Goal: Task Accomplishment & Management: Use online tool/utility

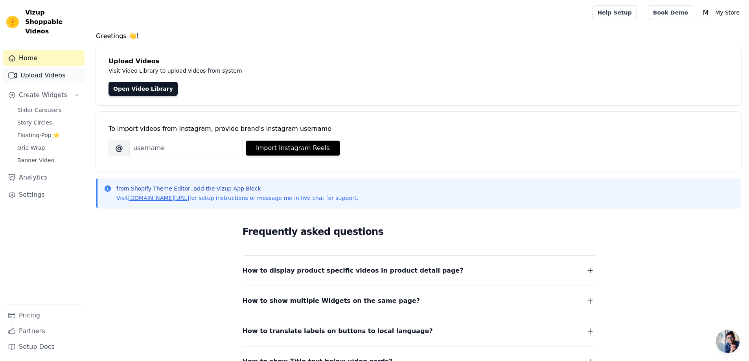
click at [44, 68] on link "Upload Videos" at bounding box center [43, 76] width 81 height 16
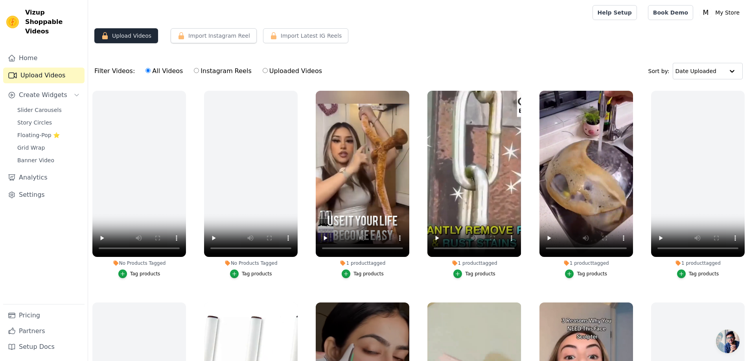
click at [145, 38] on button "Upload Videos" at bounding box center [126, 35] width 64 height 15
click at [120, 37] on button "Upload Videos" at bounding box center [126, 35] width 64 height 15
click at [47, 90] on span "Create Widgets" at bounding box center [43, 94] width 48 height 9
click at [140, 32] on button "Upload Videos" at bounding box center [126, 35] width 64 height 15
click at [108, 40] on button "Upload Videos" at bounding box center [126, 35] width 64 height 15
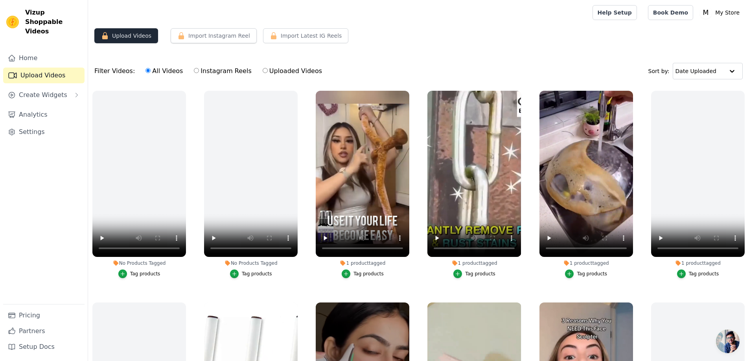
click at [108, 40] on button "Upload Videos" at bounding box center [126, 35] width 64 height 15
click at [51, 68] on link "Upload Videos" at bounding box center [43, 76] width 81 height 16
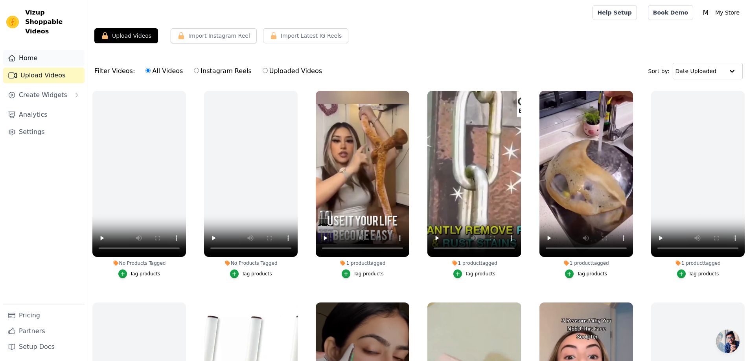
click at [42, 50] on link "Home" at bounding box center [43, 58] width 81 height 16
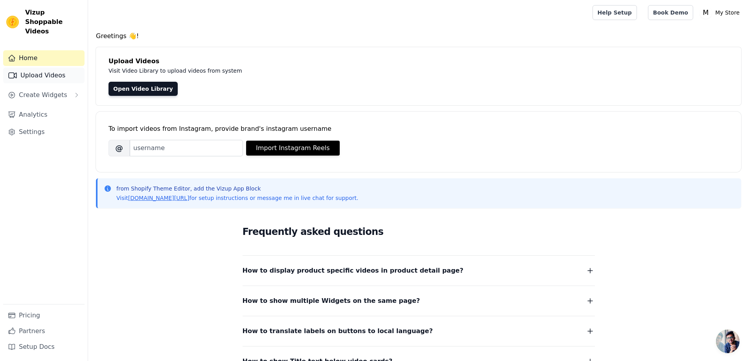
click at [51, 68] on link "Upload Videos" at bounding box center [43, 76] width 81 height 16
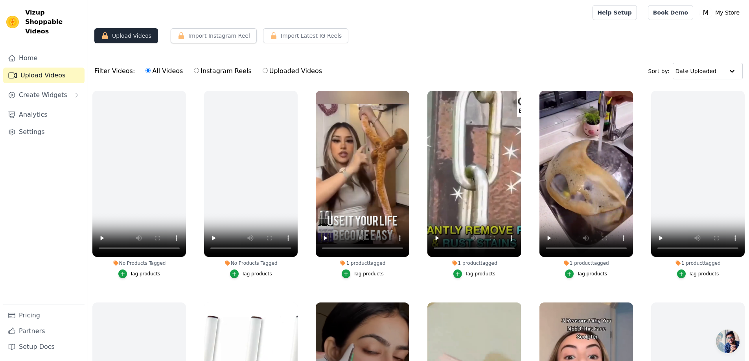
click at [136, 41] on button "Upload Videos" at bounding box center [126, 35] width 64 height 15
click at [722, 62] on div "Filter Videos: All Videos Instagram Reels Uploaded Videos Sort by: Date Uploaded" at bounding box center [418, 71] width 661 height 31
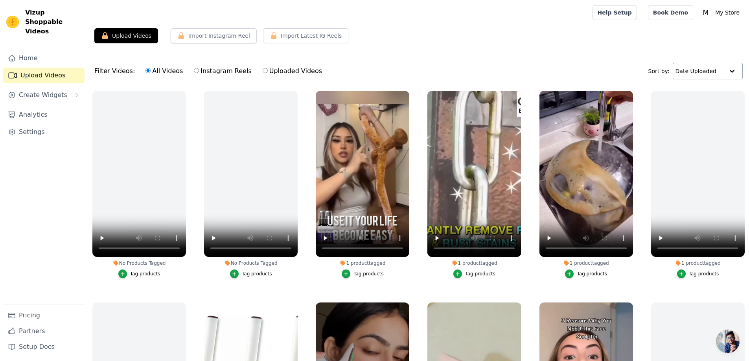
click at [723, 67] on input "text" at bounding box center [699, 71] width 49 height 16
click at [478, 59] on div "Filter Videos: All Videos Instagram Reels Uploaded Videos Sort by: Date Uploade…" at bounding box center [418, 71] width 661 height 31
click at [126, 33] on button "Upload Videos" at bounding box center [126, 35] width 64 height 15
click at [187, 31] on button "Import Instagram Reel" at bounding box center [214, 35] width 86 height 15
click at [263, 39] on button "Import Latest IG Reels" at bounding box center [306, 35] width 86 height 15
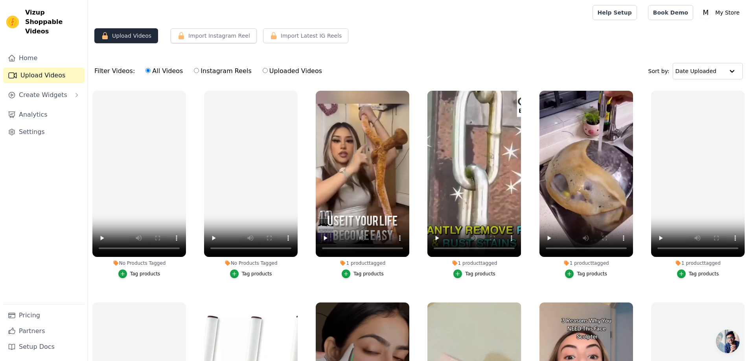
drag, startPoint x: 123, startPoint y: 47, endPoint x: 131, endPoint y: 31, distance: 17.0
click at [123, 46] on div "Upload Videos Import Instagram Reel Set Instagram Username Import Latest IG Ree…" at bounding box center [418, 38] width 661 height 21
click at [131, 31] on button "Upload Videos" at bounding box center [126, 35] width 64 height 15
drag, startPoint x: 131, startPoint y: 31, endPoint x: 124, endPoint y: 36, distance: 8.8
click at [124, 36] on button "Upload Videos" at bounding box center [126, 35] width 64 height 15
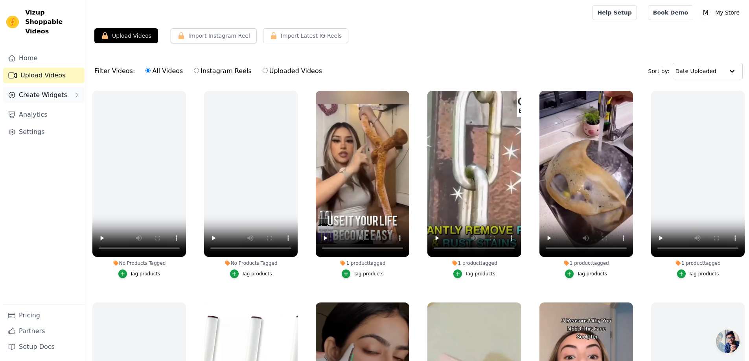
click at [62, 87] on button "Create Widgets" at bounding box center [43, 95] width 81 height 16
click at [61, 105] on link "Slider Carousels" at bounding box center [49, 110] width 72 height 11
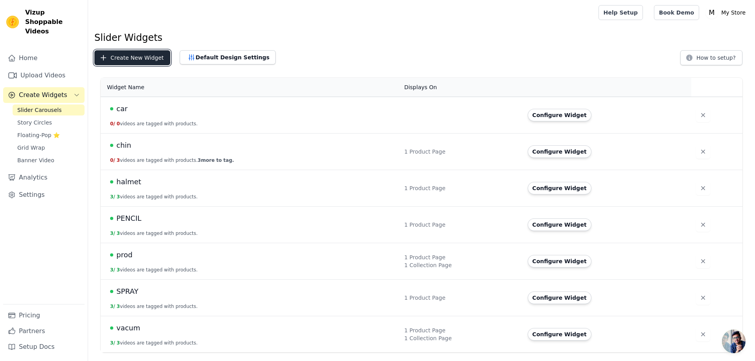
click at [145, 51] on button "Create New Widget" at bounding box center [132, 57] width 76 height 15
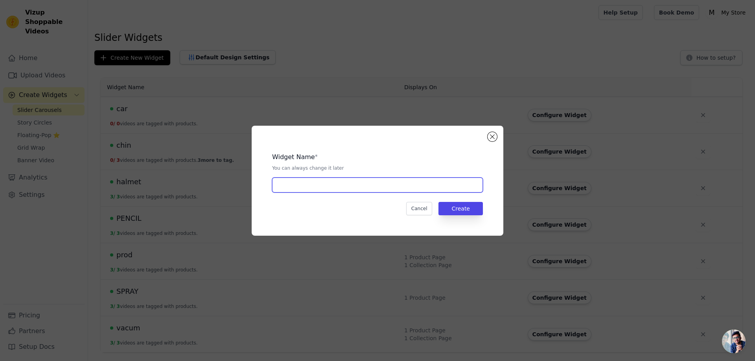
click at [395, 180] on input "text" at bounding box center [377, 185] width 211 height 15
type input "h"
type input "towel"
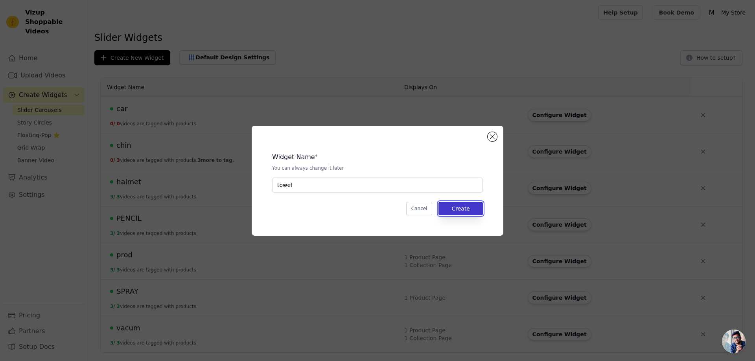
click at [476, 208] on button "Create" at bounding box center [460, 208] width 44 height 13
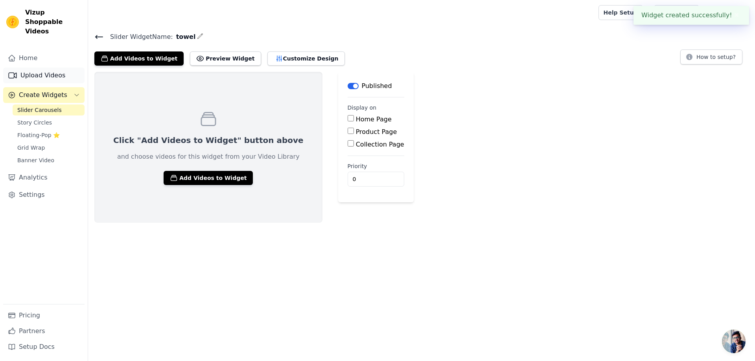
click at [58, 68] on link "Upload Videos" at bounding box center [43, 76] width 81 height 16
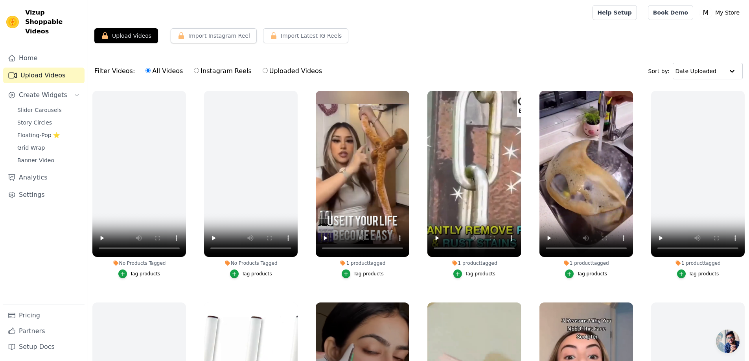
click at [265, 69] on label "Uploaded Videos" at bounding box center [292, 71] width 60 height 10
click at [265, 69] on input "Uploaded Videos" at bounding box center [265, 70] width 5 height 5
radio input "true"
click at [139, 37] on button "Upload Videos" at bounding box center [126, 35] width 64 height 15
click at [141, 40] on button "Upload Videos" at bounding box center [126, 35] width 64 height 15
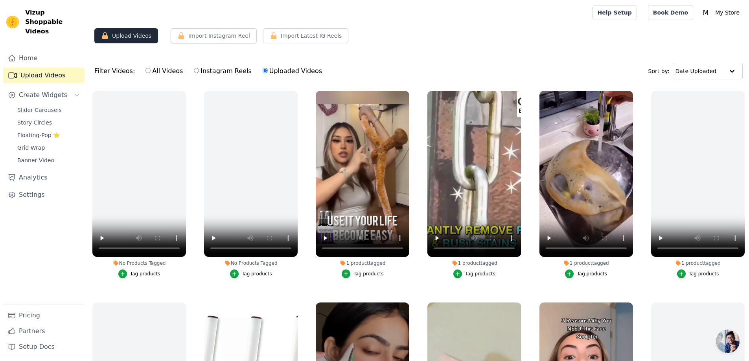
click at [141, 40] on button "Upload Videos" at bounding box center [126, 35] width 64 height 15
click at [161, 72] on label "All Videos" at bounding box center [164, 71] width 38 height 10
click at [151, 72] on input "All Videos" at bounding box center [147, 70] width 5 height 5
radio input "true"
click at [119, 33] on button "Upload Videos" at bounding box center [126, 35] width 64 height 15
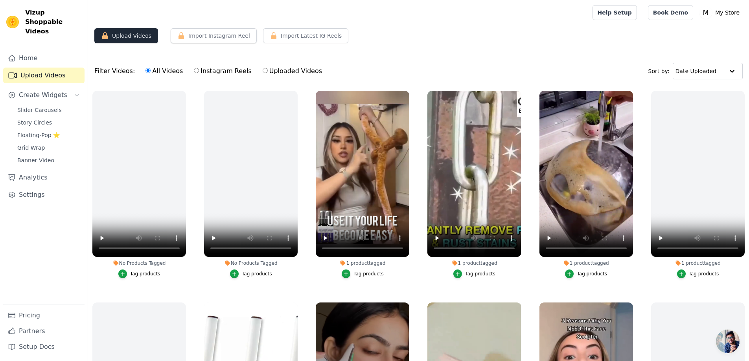
click at [119, 33] on button "Upload Videos" at bounding box center [126, 35] width 64 height 15
click at [16, 50] on link "Home" at bounding box center [43, 58] width 81 height 16
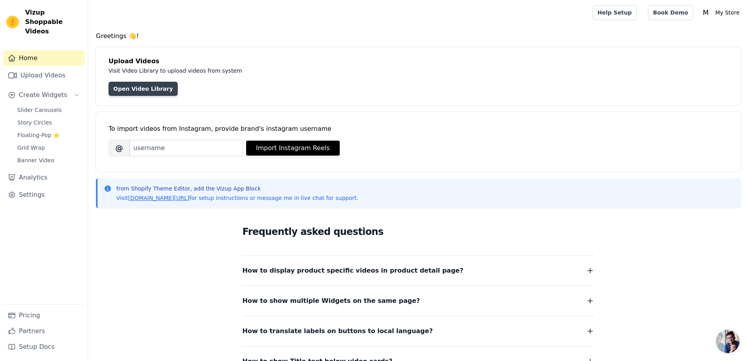
click at [137, 89] on link "Open Video Library" at bounding box center [142, 89] width 69 height 14
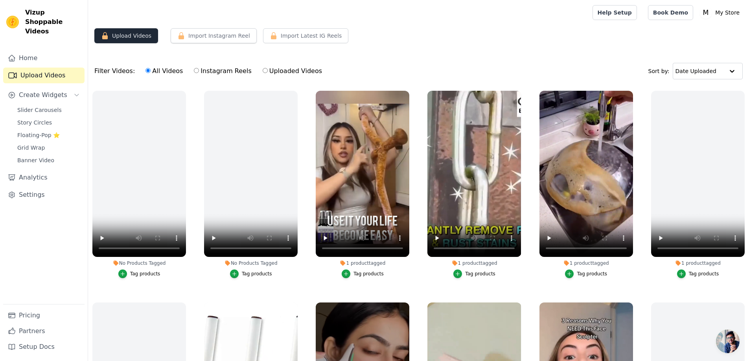
click at [138, 39] on button "Upload Videos" at bounding box center [126, 35] width 64 height 15
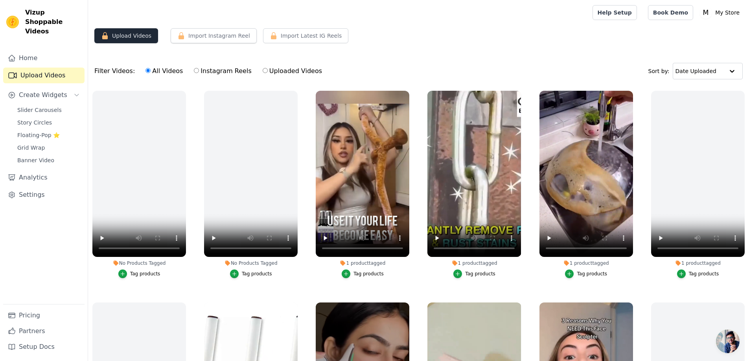
click at [138, 39] on button "Upload Videos" at bounding box center [126, 35] width 64 height 15
click at [140, 30] on button "Upload Videos" at bounding box center [126, 35] width 64 height 15
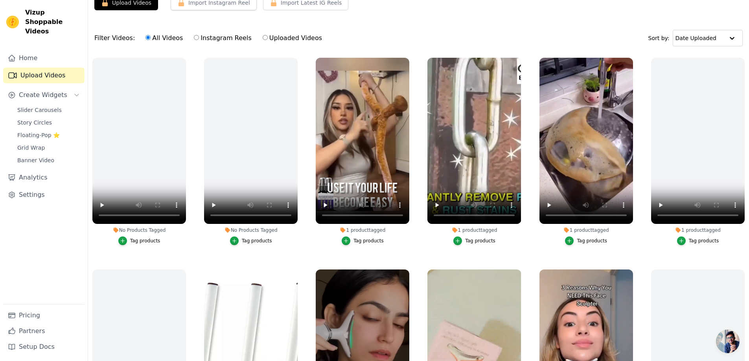
scroll to position [80, 0]
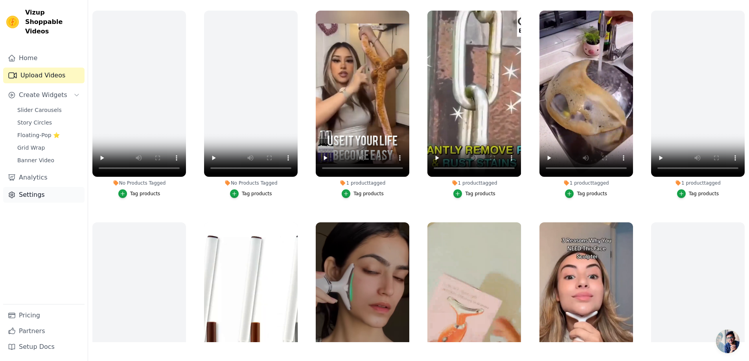
click at [36, 187] on link "Settings" at bounding box center [43, 195] width 81 height 16
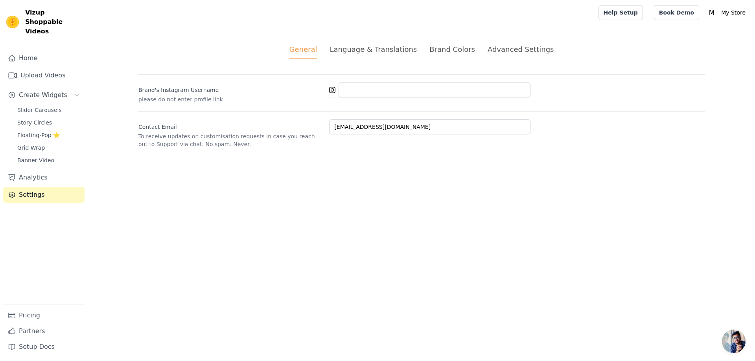
click at [401, 48] on div "Language & Translations" at bounding box center [372, 49] width 87 height 11
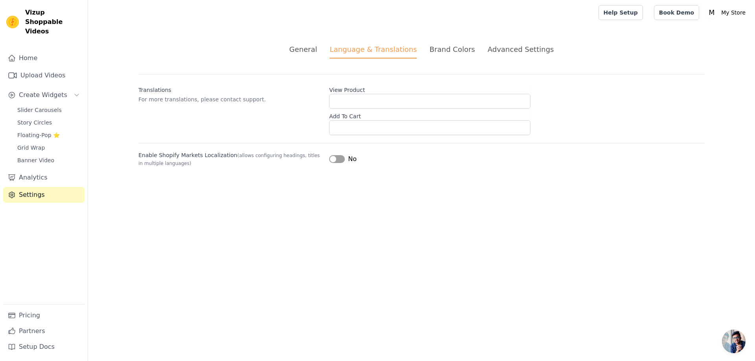
click at [532, 48] on div "Advanced Settings" at bounding box center [520, 49] width 66 height 11
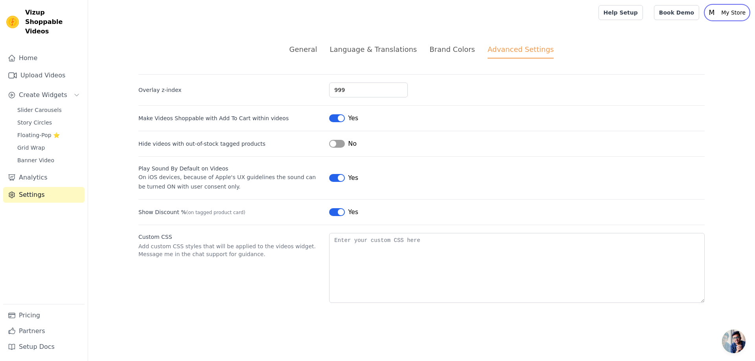
click at [730, 11] on p "My Store" at bounding box center [733, 13] width 31 height 14
click at [691, 33] on link "Settings" at bounding box center [710, 33] width 75 height 14
click at [693, 33] on link "Settings" at bounding box center [710, 33] width 75 height 14
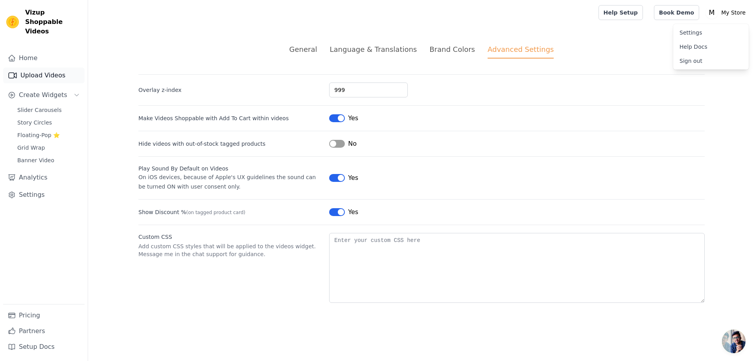
click at [44, 68] on link "Upload Videos" at bounding box center [43, 76] width 81 height 16
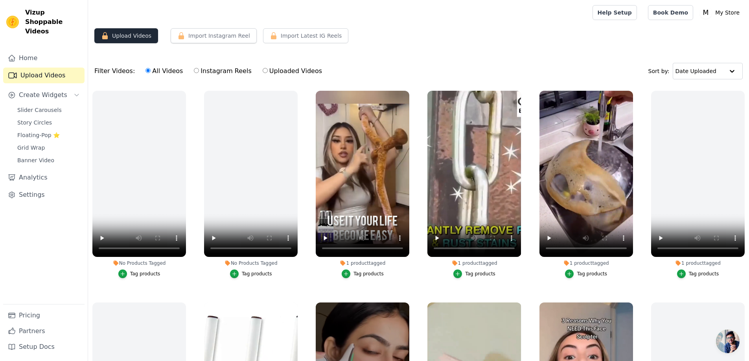
drag, startPoint x: 145, startPoint y: 35, endPoint x: 133, endPoint y: 37, distance: 12.4
click at [133, 37] on button "Upload Videos" at bounding box center [126, 35] width 64 height 15
click at [29, 187] on link "Settings" at bounding box center [43, 195] width 81 height 16
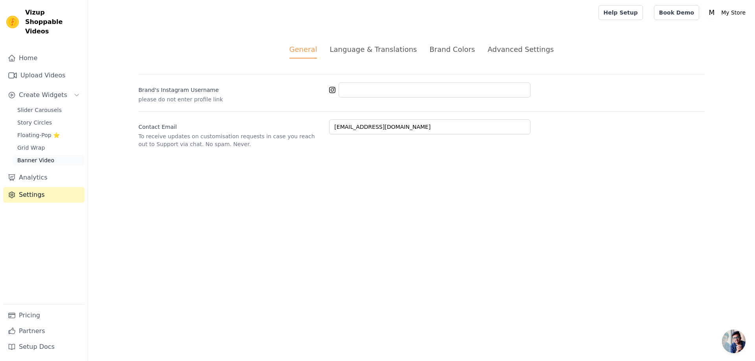
click at [33, 156] on span "Banner Video" at bounding box center [35, 160] width 37 height 8
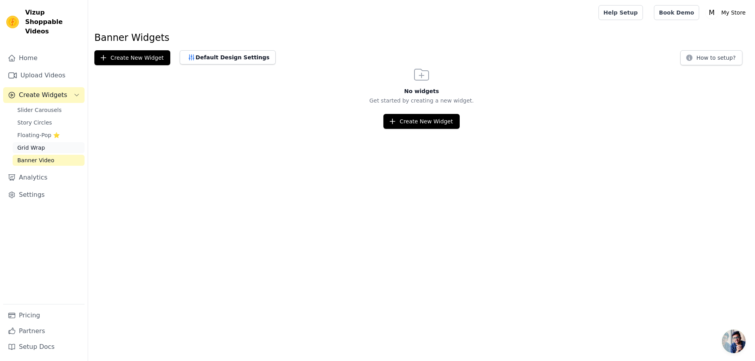
click at [36, 144] on span "Grid Wrap" at bounding box center [31, 148] width 28 height 8
click at [40, 131] on span "Floating-Pop ⭐" at bounding box center [38, 135] width 42 height 8
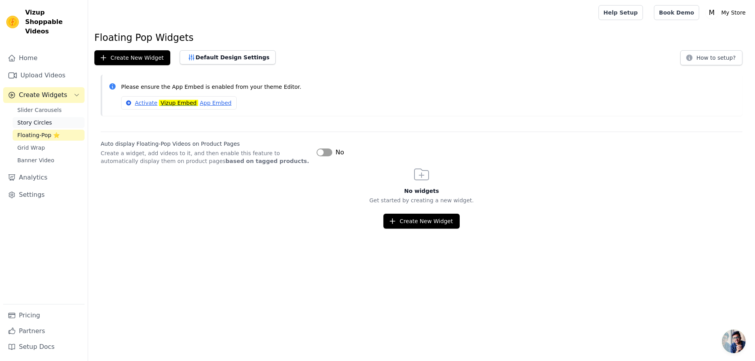
click at [44, 119] on span "Story Circles" at bounding box center [34, 123] width 35 height 8
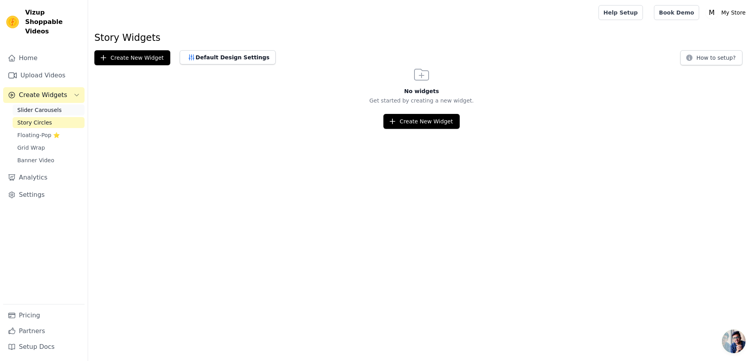
click at [49, 106] on span "Slider Carousels" at bounding box center [39, 110] width 44 height 8
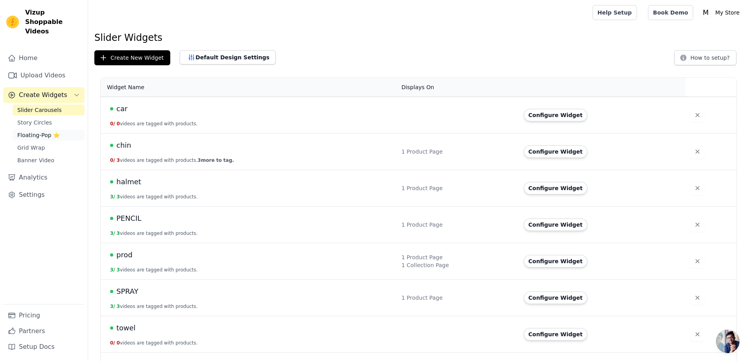
click at [42, 131] on span "Floating-Pop ⭐" at bounding box center [38, 135] width 42 height 8
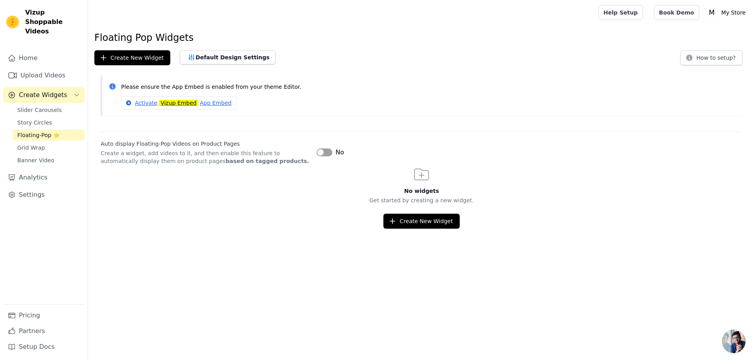
click at [175, 179] on div "No widgets Get started by creating a new widget. Create New Widget" at bounding box center [421, 197] width 667 height 64
click at [168, 104] on mark "Vizup Embed" at bounding box center [178, 103] width 39 height 6
click at [41, 187] on link "Settings" at bounding box center [43, 195] width 81 height 16
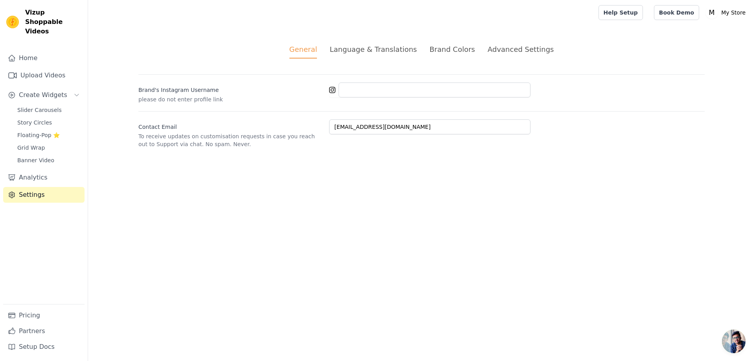
click at [47, 187] on link "Settings" at bounding box center [43, 195] width 81 height 16
click at [732, 10] on p "My Store" at bounding box center [733, 13] width 31 height 14
click at [702, 33] on link "Settings" at bounding box center [710, 33] width 75 height 14
click at [696, 31] on link "Settings" at bounding box center [710, 33] width 75 height 14
click at [632, 11] on link "Help Setup" at bounding box center [620, 12] width 44 height 15
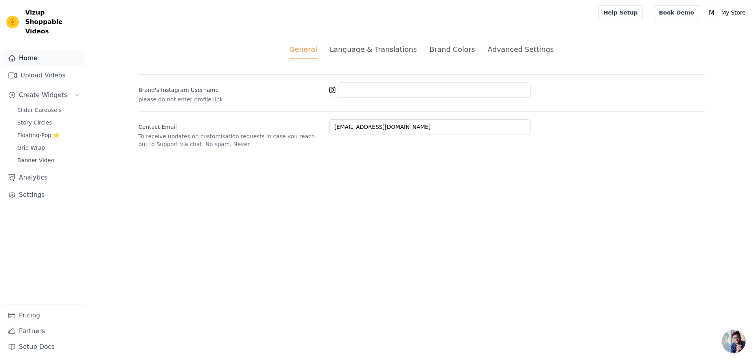
click at [27, 50] on link "Home" at bounding box center [43, 58] width 81 height 16
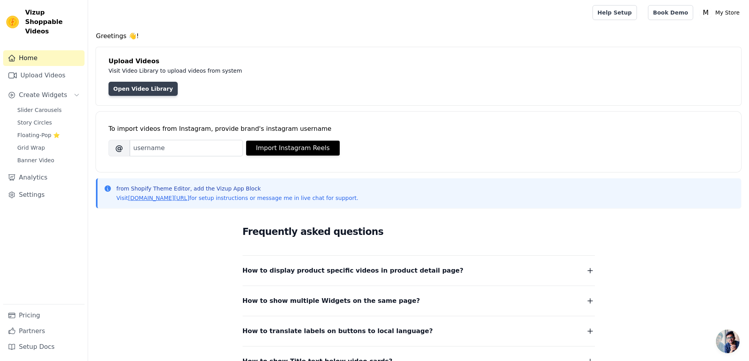
click at [127, 88] on link "Open Video Library" at bounding box center [142, 89] width 69 height 14
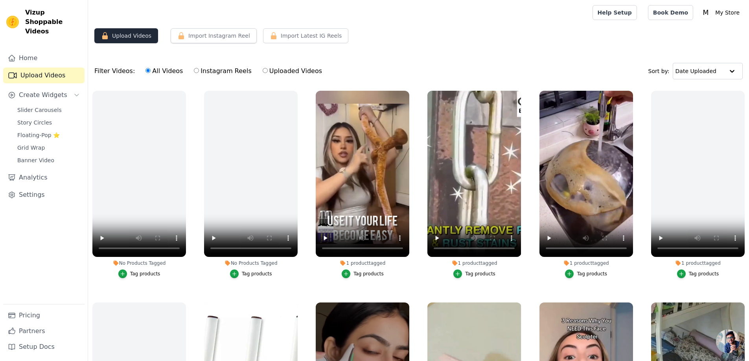
click at [134, 36] on button "Upload Videos" at bounding box center [126, 35] width 64 height 15
click at [133, 37] on button "Upload Videos" at bounding box center [126, 35] width 64 height 15
click at [306, 7] on div at bounding box center [338, 12] width 489 height 25
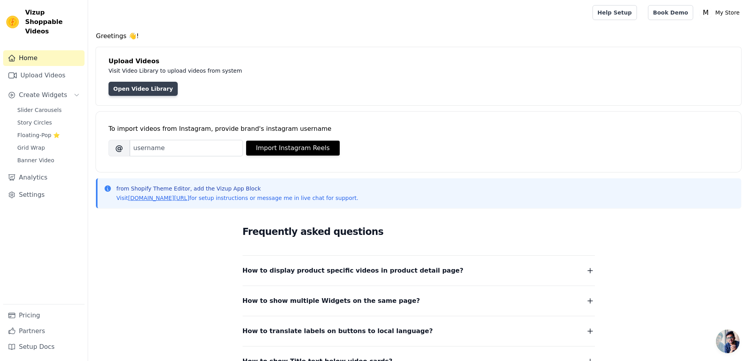
click at [141, 90] on link "Open Video Library" at bounding box center [142, 89] width 69 height 14
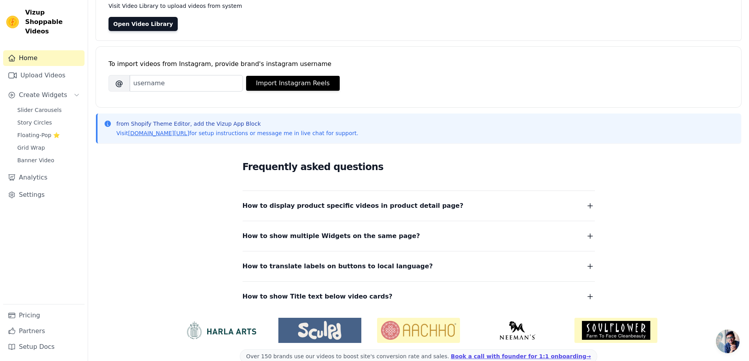
scroll to position [40, 0]
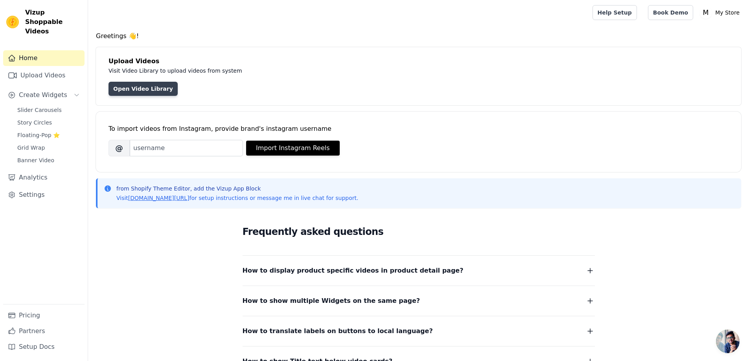
click at [122, 90] on link "Open Video Library" at bounding box center [142, 89] width 69 height 14
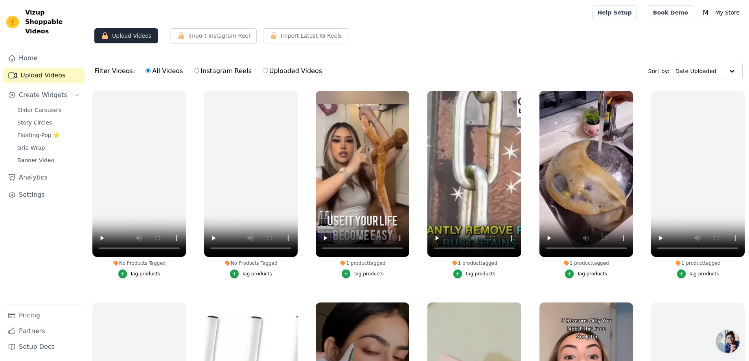
click at [136, 32] on button "Upload Videos" at bounding box center [126, 35] width 64 height 15
click at [143, 43] on button "Upload Videos" at bounding box center [126, 35] width 64 height 15
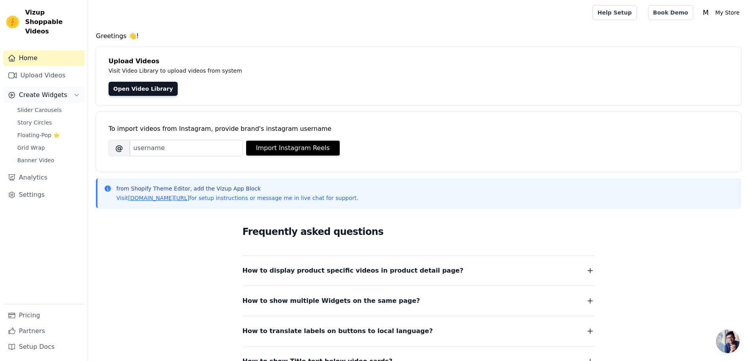
click at [49, 90] on span "Create Widgets" at bounding box center [43, 94] width 48 height 9
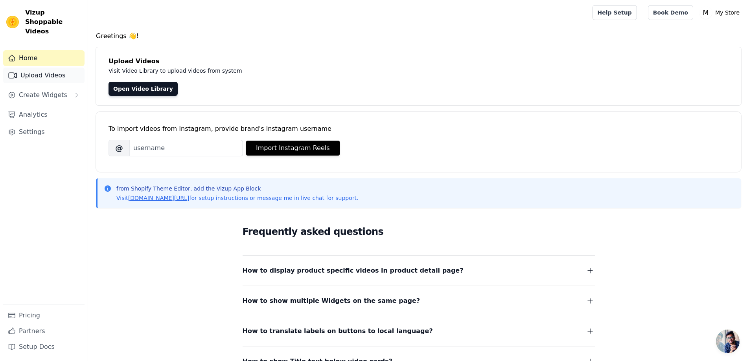
click at [59, 69] on link "Upload Videos" at bounding box center [43, 76] width 81 height 16
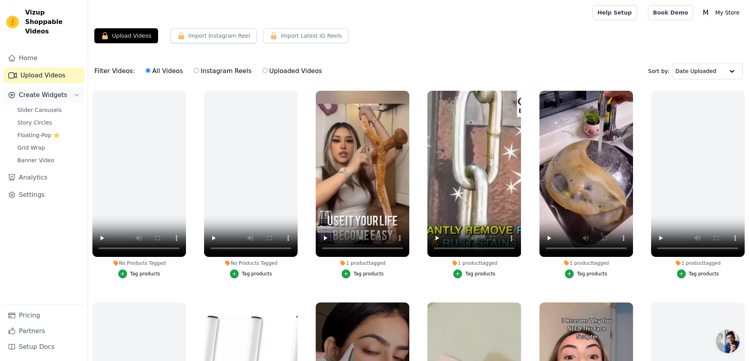
click at [55, 90] on span "Create Widgets" at bounding box center [43, 94] width 48 height 9
click at [207, 72] on label "Instagram Reels" at bounding box center [222, 71] width 58 height 10
click at [199, 72] on input "Instagram Reels" at bounding box center [196, 70] width 5 height 5
radio input "true"
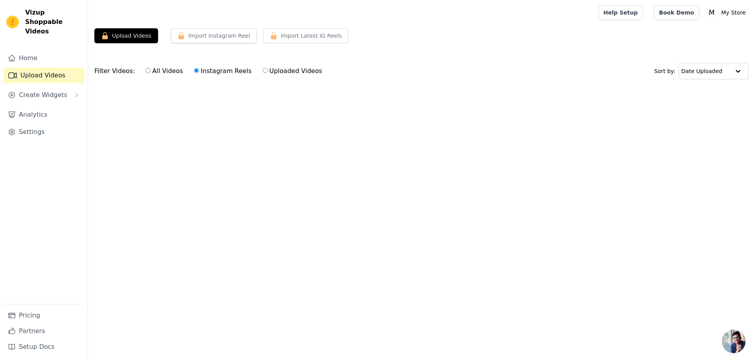
click at [279, 72] on label "Uploaded Videos" at bounding box center [292, 71] width 60 height 10
click at [268, 72] on input "Uploaded Videos" at bounding box center [265, 70] width 5 height 5
radio input "true"
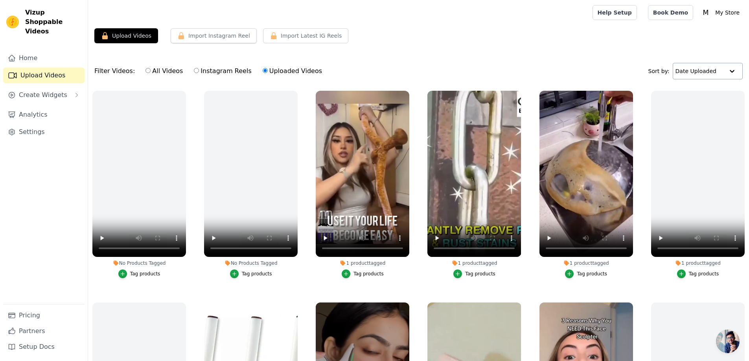
click at [740, 70] on div "Date Uploaded" at bounding box center [707, 71] width 70 height 17
click at [713, 105] on div "Video Duration" at bounding box center [705, 105] width 66 height 9
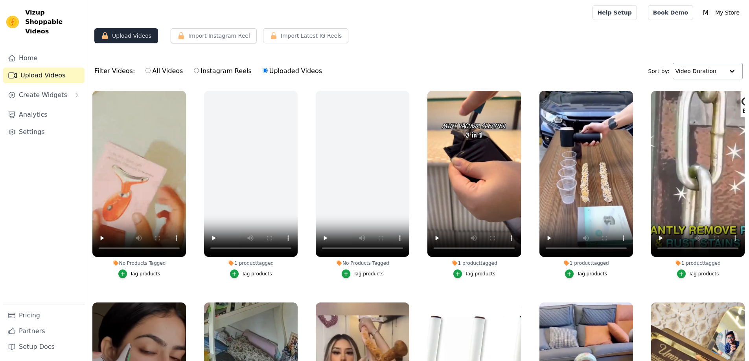
click at [133, 39] on button "Upload Videos" at bounding box center [126, 35] width 64 height 15
click at [699, 75] on input "text" at bounding box center [699, 71] width 49 height 16
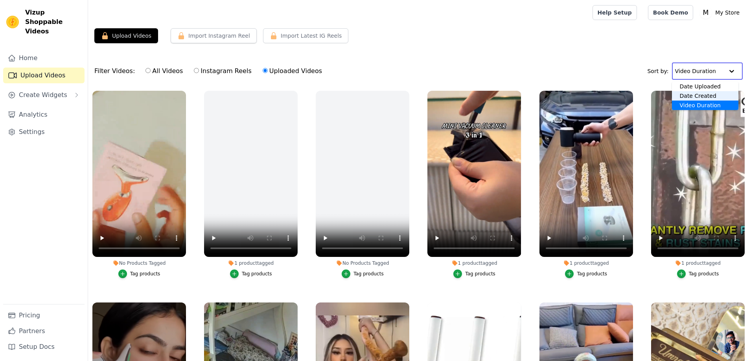
click at [700, 91] on div "Date Uploaded" at bounding box center [705, 86] width 67 height 9
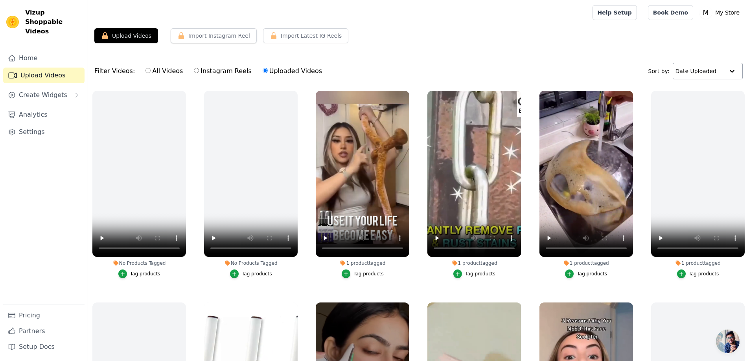
click at [707, 68] on input "text" at bounding box center [699, 71] width 49 height 16
click at [697, 94] on div "Date Created" at bounding box center [705, 95] width 66 height 9
click at [115, 36] on button "Upload Videos" at bounding box center [126, 35] width 64 height 15
click at [710, 73] on input "text" at bounding box center [701, 71] width 44 height 16
click at [709, 87] on div "Date Uploaded" at bounding box center [707, 86] width 62 height 9
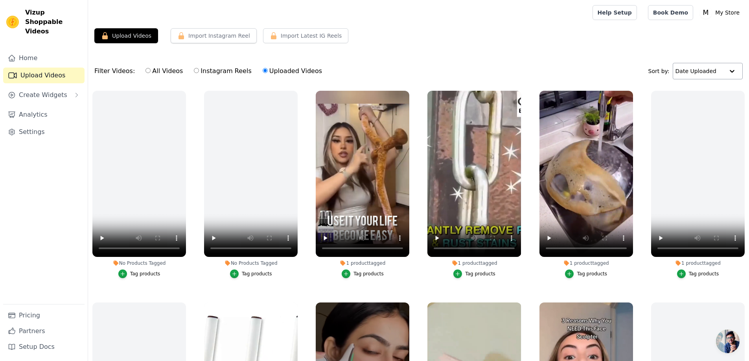
click at [328, 54] on div "Upload Videos Import Instagram Reel Set Instagram Username Import Latest IG Ree…" at bounding box center [418, 225] width 661 height 394
click at [34, 316] on link "Pricing" at bounding box center [43, 316] width 81 height 16
click at [678, 10] on link "Book Demo" at bounding box center [670, 12] width 45 height 15
click at [146, 31] on button "Upload Videos" at bounding box center [126, 35] width 64 height 15
click at [145, 36] on button "Upload Videos" at bounding box center [126, 35] width 64 height 15
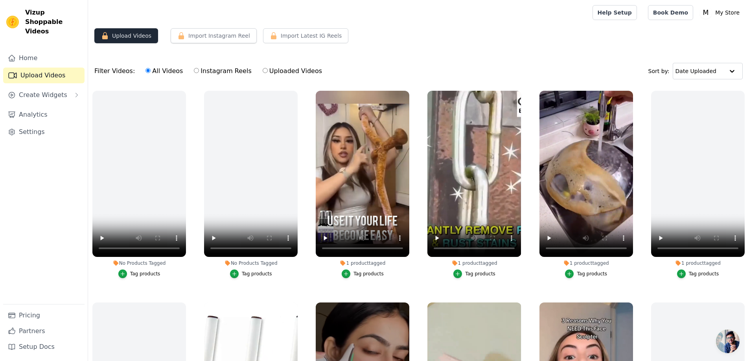
click at [145, 36] on button "Upload Videos" at bounding box center [126, 35] width 64 height 15
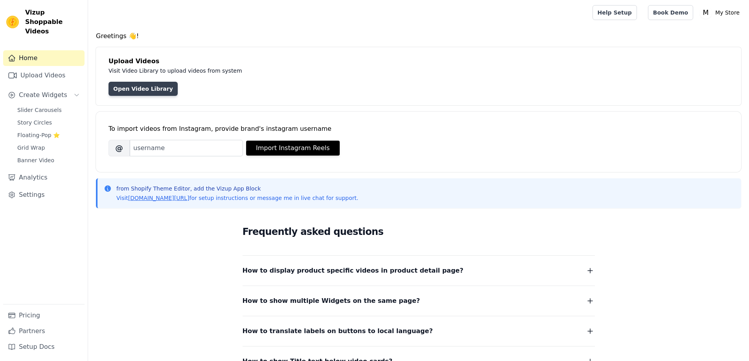
click at [128, 89] on link "Open Video Library" at bounding box center [142, 89] width 69 height 14
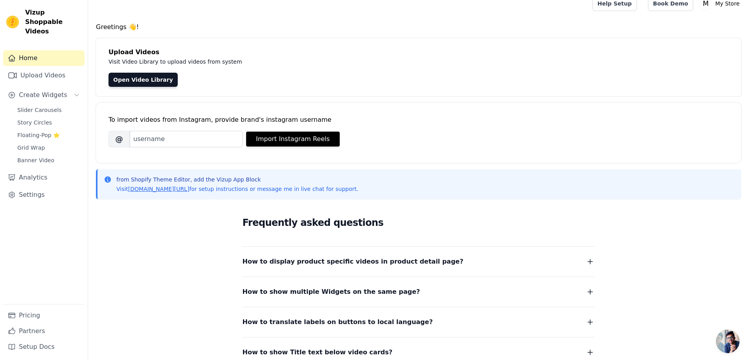
scroll to position [1, 0]
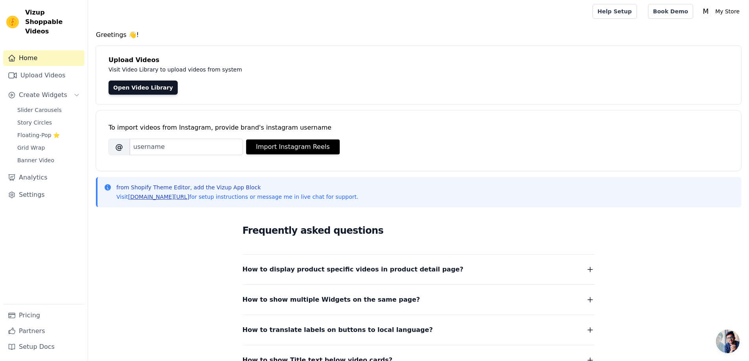
click at [170, 197] on link "vizupcommerce.com/docs" at bounding box center [158, 197] width 61 height 6
click at [134, 83] on link "Open Video Library" at bounding box center [142, 88] width 69 height 14
click at [136, 87] on link "Open Video Library" at bounding box center [142, 88] width 69 height 14
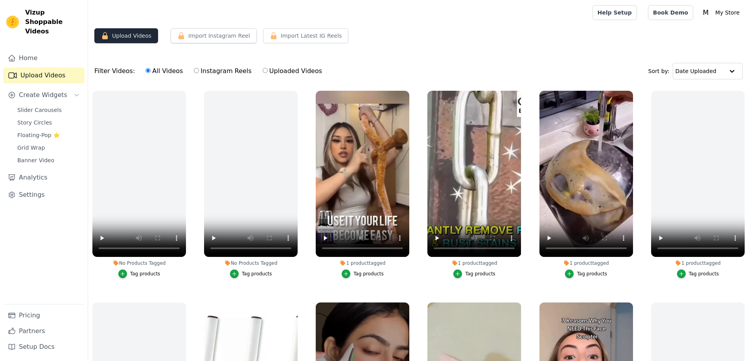
click at [137, 36] on button "Upload Videos" at bounding box center [126, 35] width 64 height 15
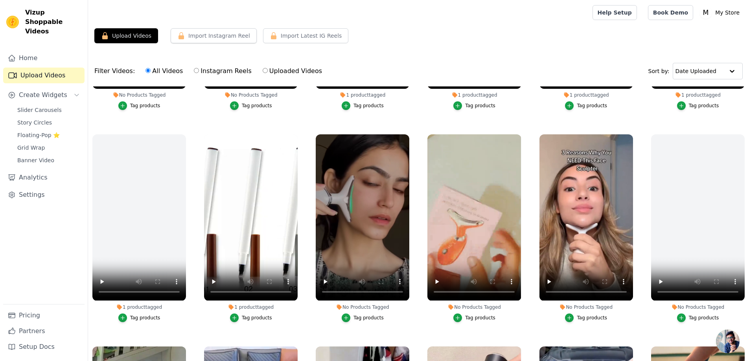
scroll to position [236, 0]
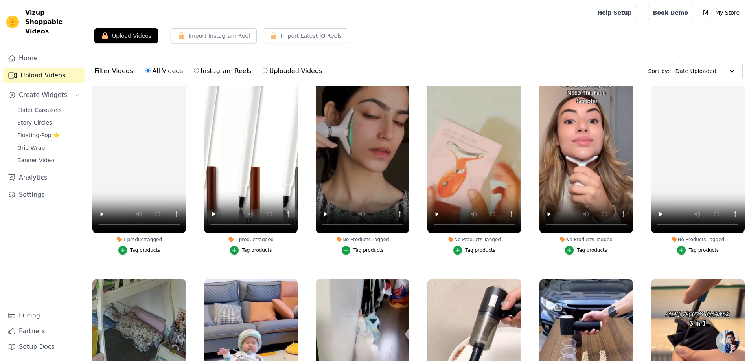
click at [656, 255] on label "No Products Tagged Tag products" at bounding box center [697, 161] width 94 height 191
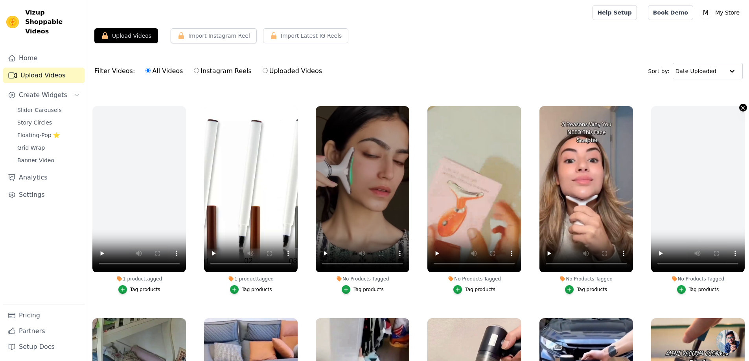
click at [741, 107] on icon "button" at bounding box center [742, 108] width 3 height 3
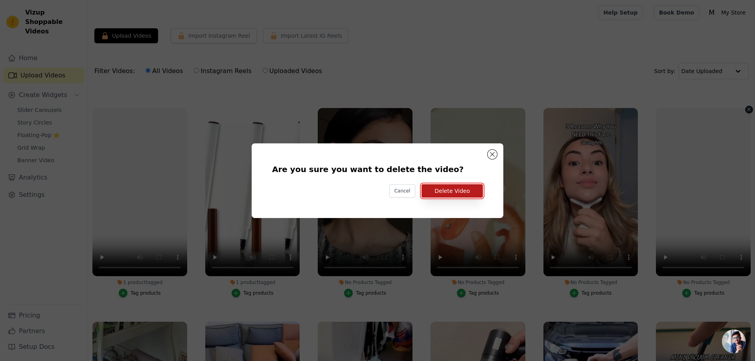
click at [452, 189] on button "Delete Video" at bounding box center [451, 190] width 61 height 13
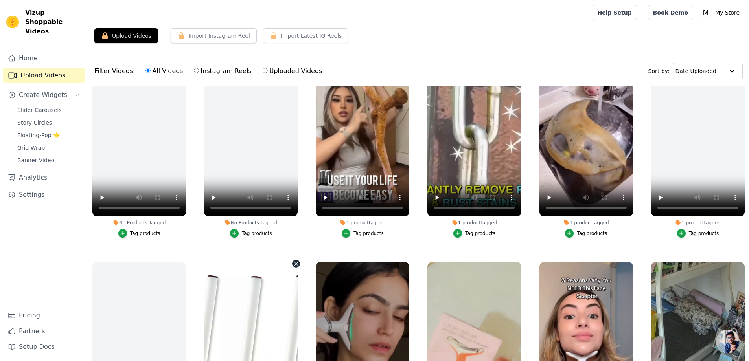
scroll to position [39, 0]
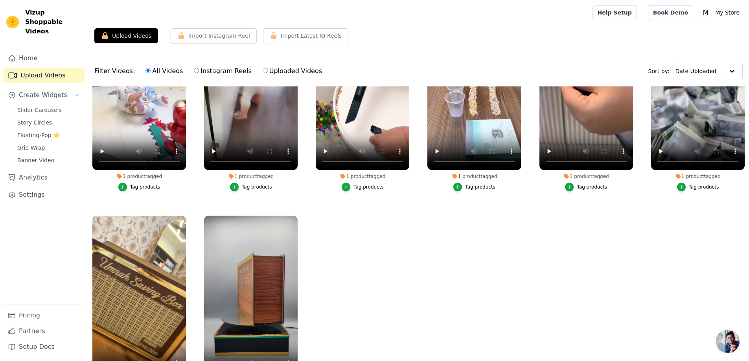
scroll to position [511, 0]
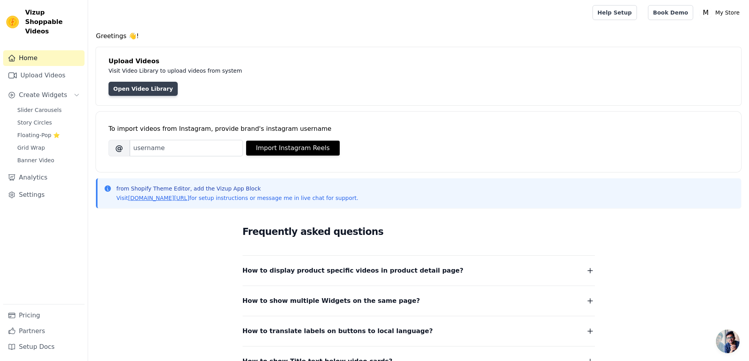
click at [147, 93] on link "Open Video Library" at bounding box center [142, 89] width 69 height 14
